Goal: Task Accomplishment & Management: Use online tool/utility

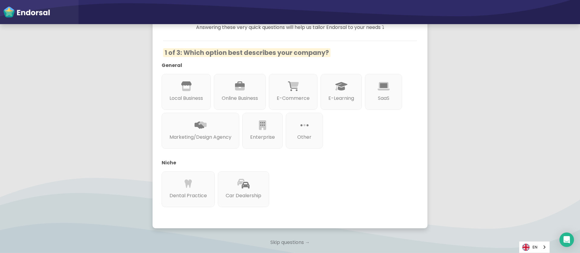
scroll to position [123, 0]
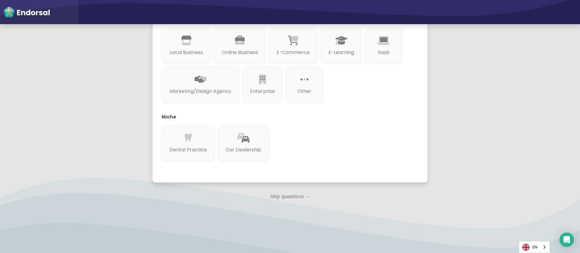
click at [279, 192] on p "Skip questions →" at bounding box center [290, 196] width 275 height 13
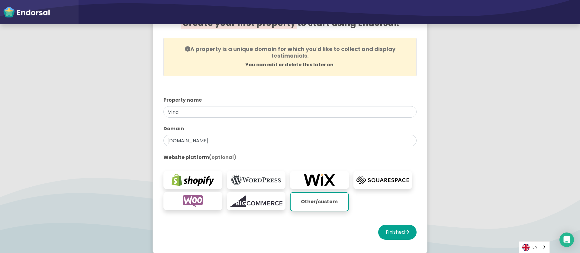
scroll to position [90, 0]
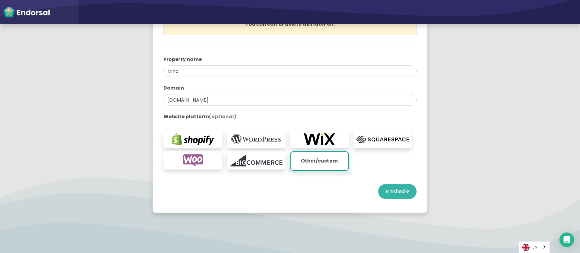
click at [398, 189] on button "Finished" at bounding box center [397, 191] width 38 height 15
select select "14"
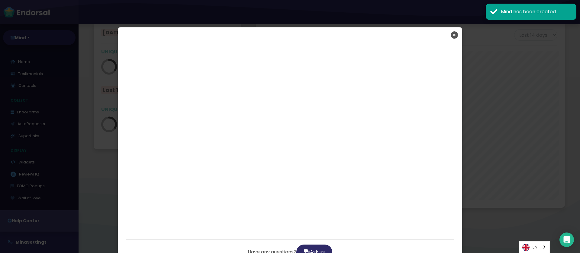
scroll to position [186, 306]
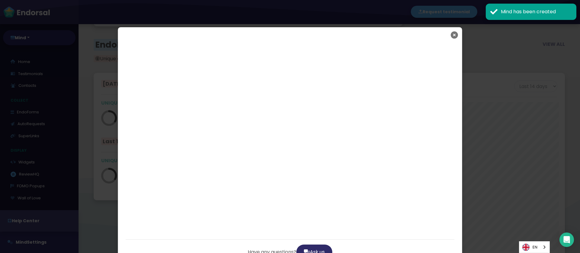
click at [453, 35] on icon "Close" at bounding box center [454, 34] width 7 height 15
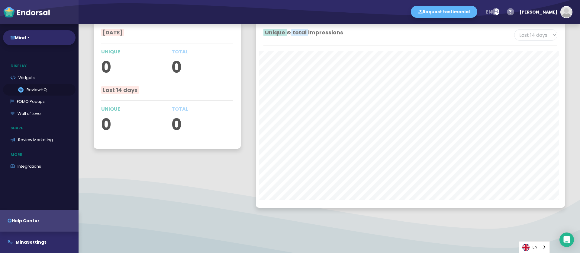
scroll to position [93, 0]
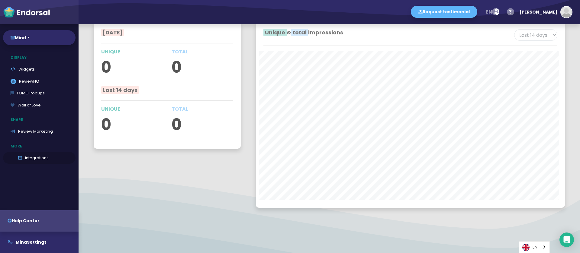
click at [44, 157] on link "Integrations" at bounding box center [39, 158] width 73 height 12
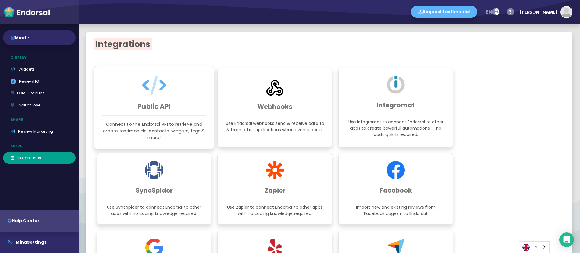
click at [164, 106] on h3 "Public API" at bounding box center [154, 107] width 104 height 8
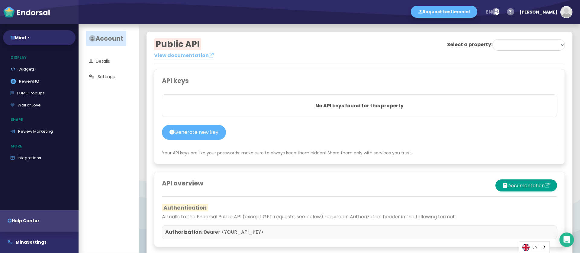
select select "68c3ea3f8eda40321dd6e6e4"
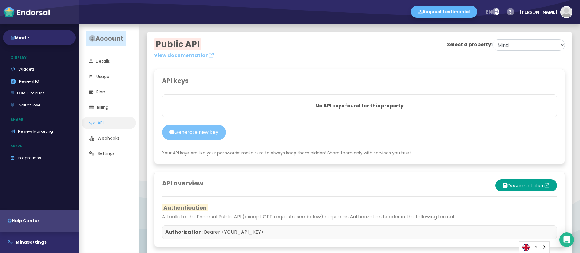
click at [201, 136] on button "Generate new key" at bounding box center [194, 132] width 64 height 15
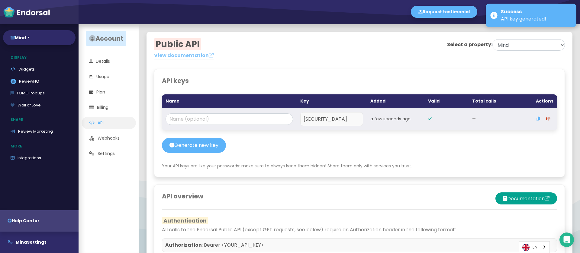
scroll to position [0, 557]
click at [203, 118] on input at bounding box center [229, 119] width 127 height 11
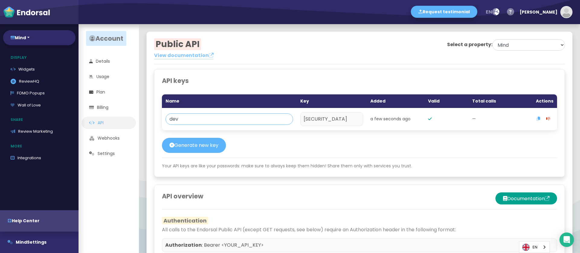
type input "dev"
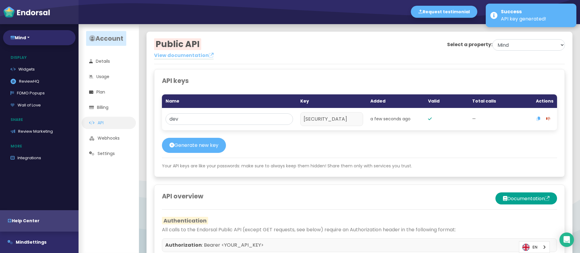
click at [465, 146] on div "API keys Name Key Added Valid Total calls Actions dev [SECURITY_DATA] a few sec…" at bounding box center [359, 123] width 411 height 108
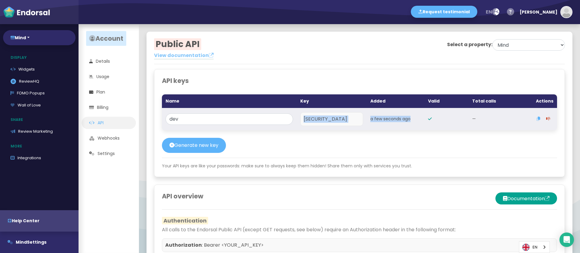
drag, startPoint x: 242, startPoint y: 118, endPoint x: 360, endPoint y: 125, distance: 118.6
click at [360, 125] on td "[SECURITY_DATA]" at bounding box center [332, 119] width 70 height 22
copy p "[SECURITY_DATA]"
click at [537, 121] on icon "button" at bounding box center [539, 119] width 4 height 4
copy p "[SECURITY_DATA]"
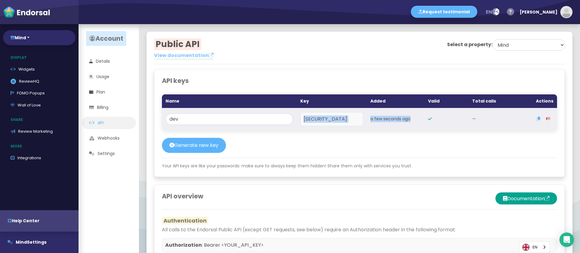
scroll to position [0, 0]
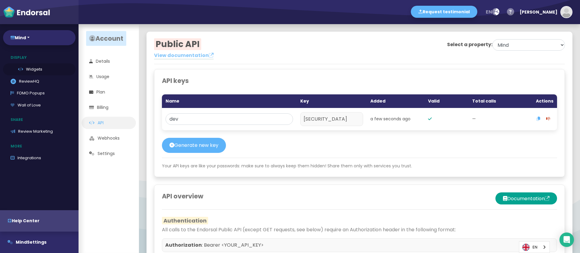
click at [31, 67] on link "Widgets" at bounding box center [39, 69] width 73 height 12
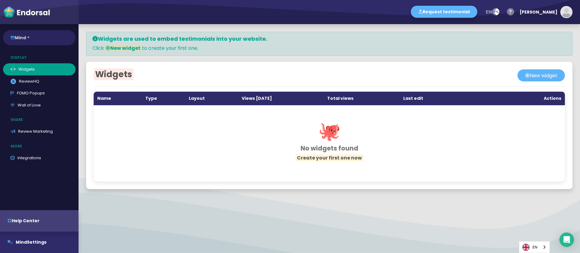
click at [30, 38] on button "Mind" at bounding box center [39, 37] width 73 height 15
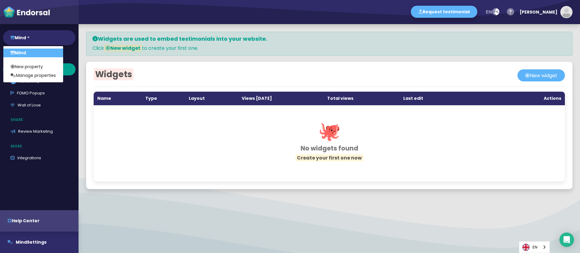
click at [128, 215] on div at bounding box center [330, 216] width 502 height 8
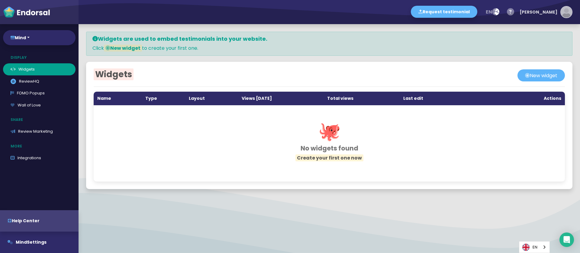
click at [566, 15] on img "button" at bounding box center [566, 12] width 11 height 11
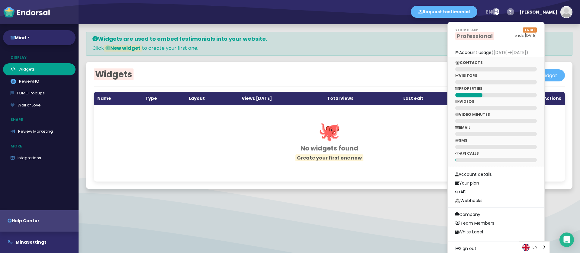
click at [514, 66] on div "CONTACTS VISITORS PROPERTIES VIDEOS VIDEO MINUTES EMAIL SMS API CALLS" at bounding box center [496, 112] width 97 height 110
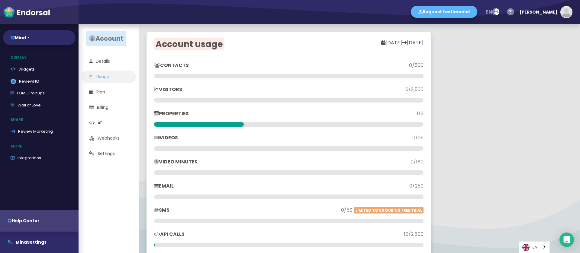
click at [175, 65] on p "CONTACTS" at bounding box center [221, 65] width 135 height 7
click at [109, 60] on link "Details" at bounding box center [109, 61] width 54 height 12
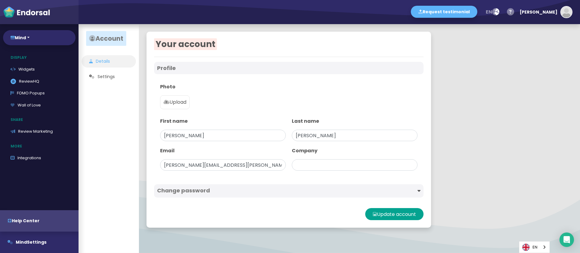
type input "Mind"
click at [108, 71] on link "Usage" at bounding box center [109, 77] width 54 height 12
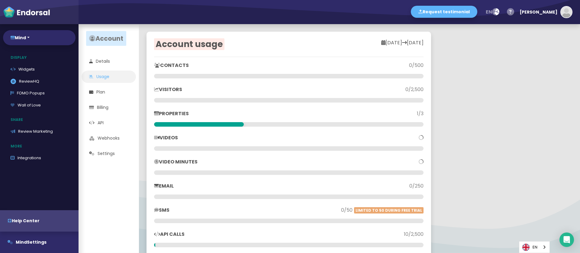
click at [178, 78] on div at bounding box center [288, 76] width 269 height 5
click at [155, 66] on icon at bounding box center [157, 65] width 6 height 5
click at [397, 40] on p "[DATE] [DATE]" at bounding box center [356, 42] width 135 height 7
click at [31, 71] on link "Widgets" at bounding box center [39, 69] width 73 height 12
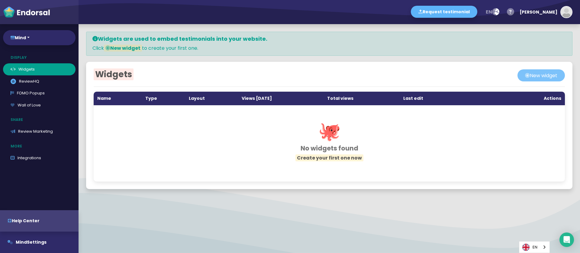
click at [518, 78] on button "New widget" at bounding box center [541, 75] width 47 height 12
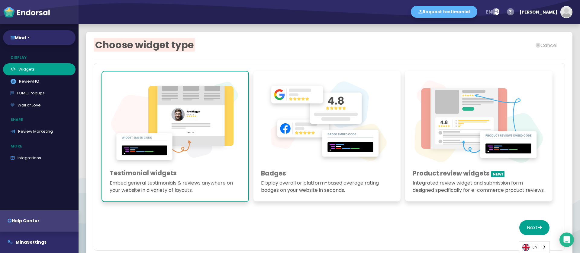
click at [314, 103] on img at bounding box center [327, 123] width 132 height 88
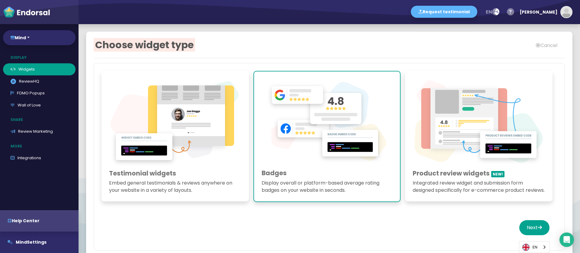
click at [148, 127] on img at bounding box center [175, 123] width 132 height 88
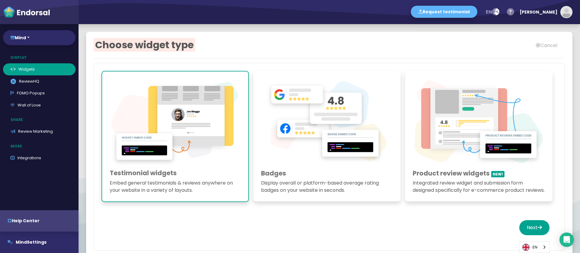
click at [460, 165] on img at bounding box center [479, 123] width 132 height 88
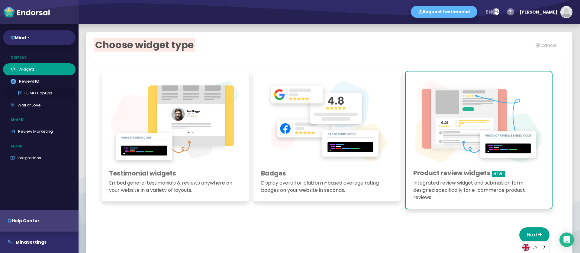
click at [37, 95] on link "FOMO Popups" at bounding box center [39, 93] width 73 height 12
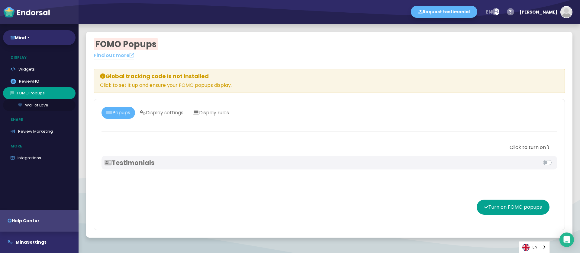
click at [34, 103] on link "Wall of Love" at bounding box center [39, 105] width 73 height 12
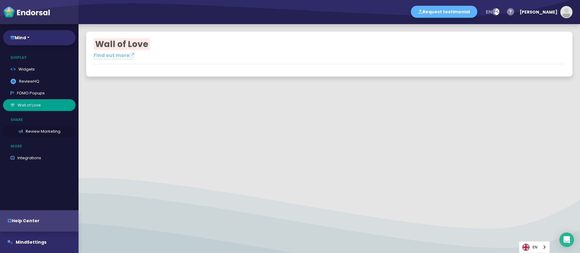
click at [39, 132] on link "Review Marketing" at bounding box center [39, 132] width 73 height 12
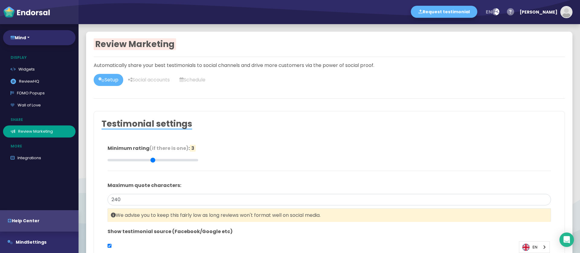
click at [39, 164] on div "Home Testimonials Contacts Collect EndoForms AutoRequests SuperLinks Display Wi…" at bounding box center [39, 130] width 79 height 148
type input "#2F2A68"
type input "#FFFFFF"
type input "#555555"
type input "#777777"
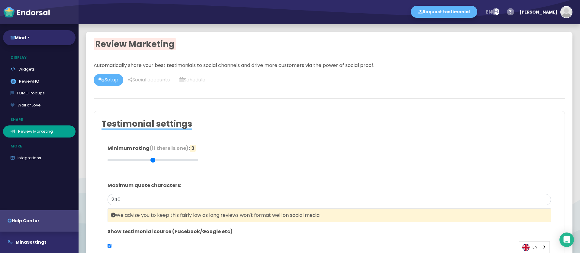
type input "#555555"
type input "#FFD75C"
click at [41, 159] on link "Integrations" at bounding box center [39, 158] width 73 height 12
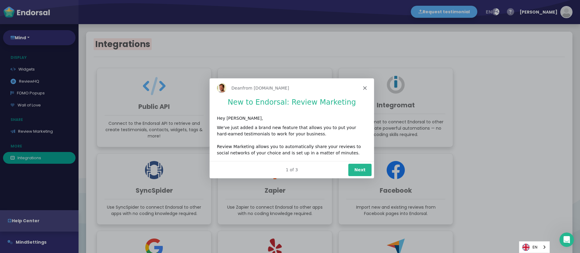
click at [360, 169] on button "Next" at bounding box center [359, 169] width 23 height 12
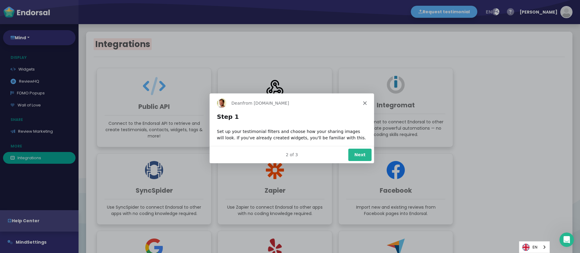
click at [368, 158] on button "Next" at bounding box center [359, 154] width 23 height 12
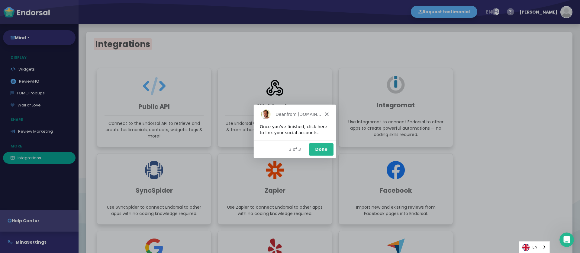
click at [321, 153] on button "Done" at bounding box center [321, 149] width 24 height 12
